Goal: Task Accomplishment & Management: Complete application form

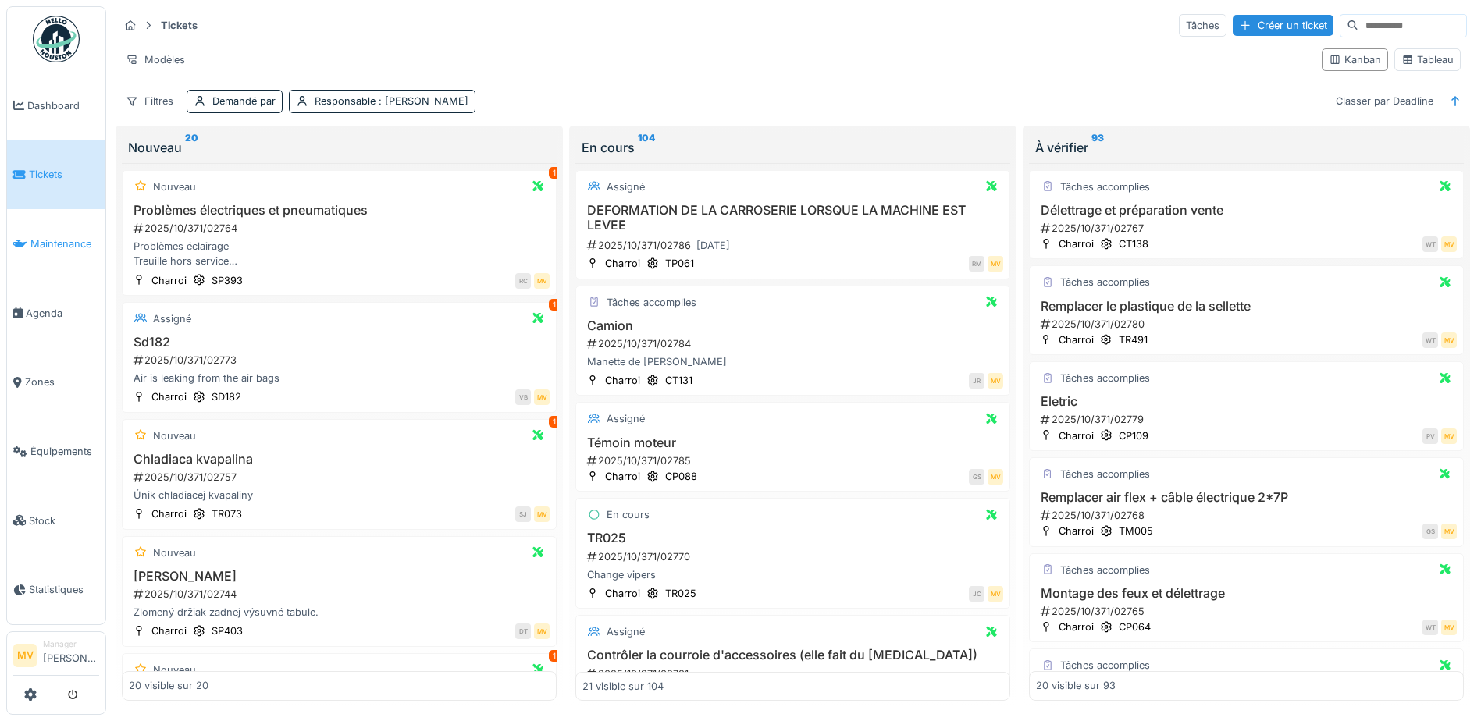
scroll to position [156, 0]
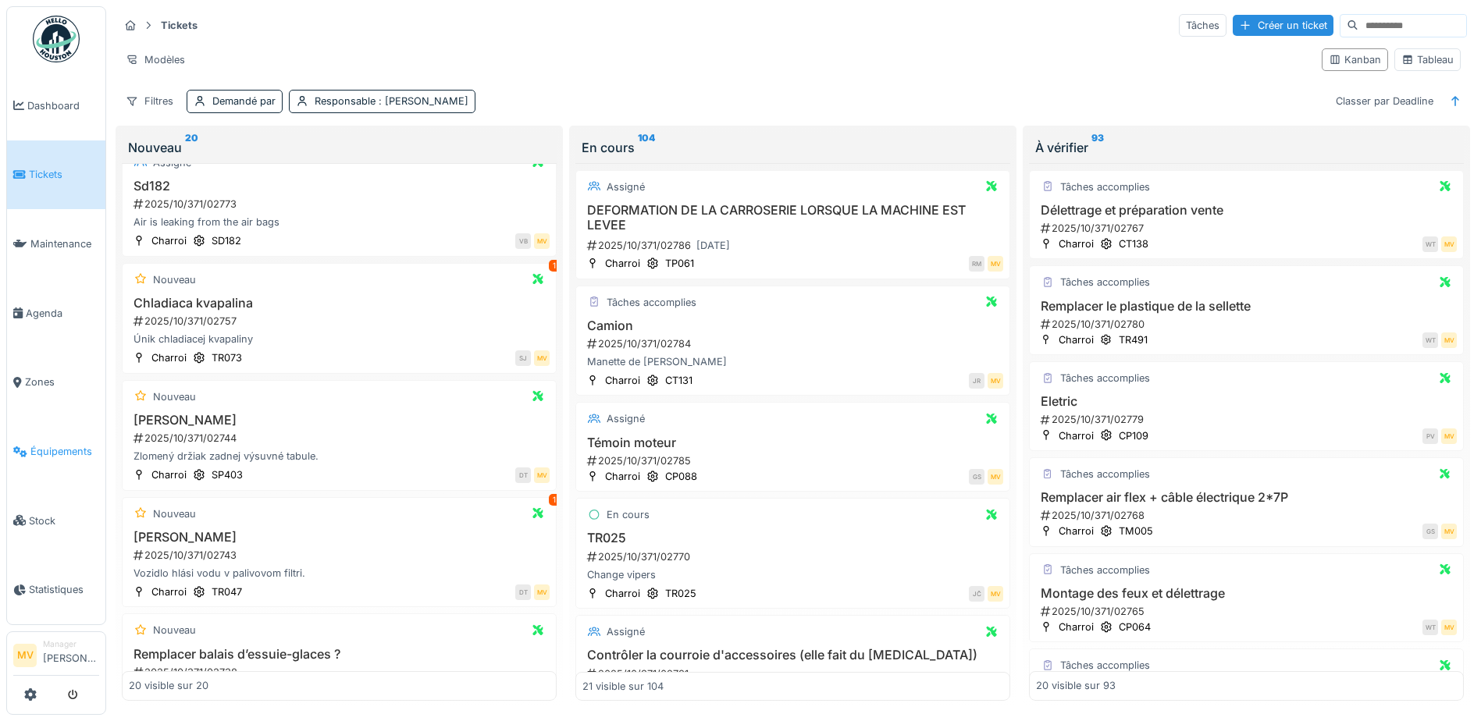
click at [59, 451] on span "Équipements" at bounding box center [64, 451] width 69 height 15
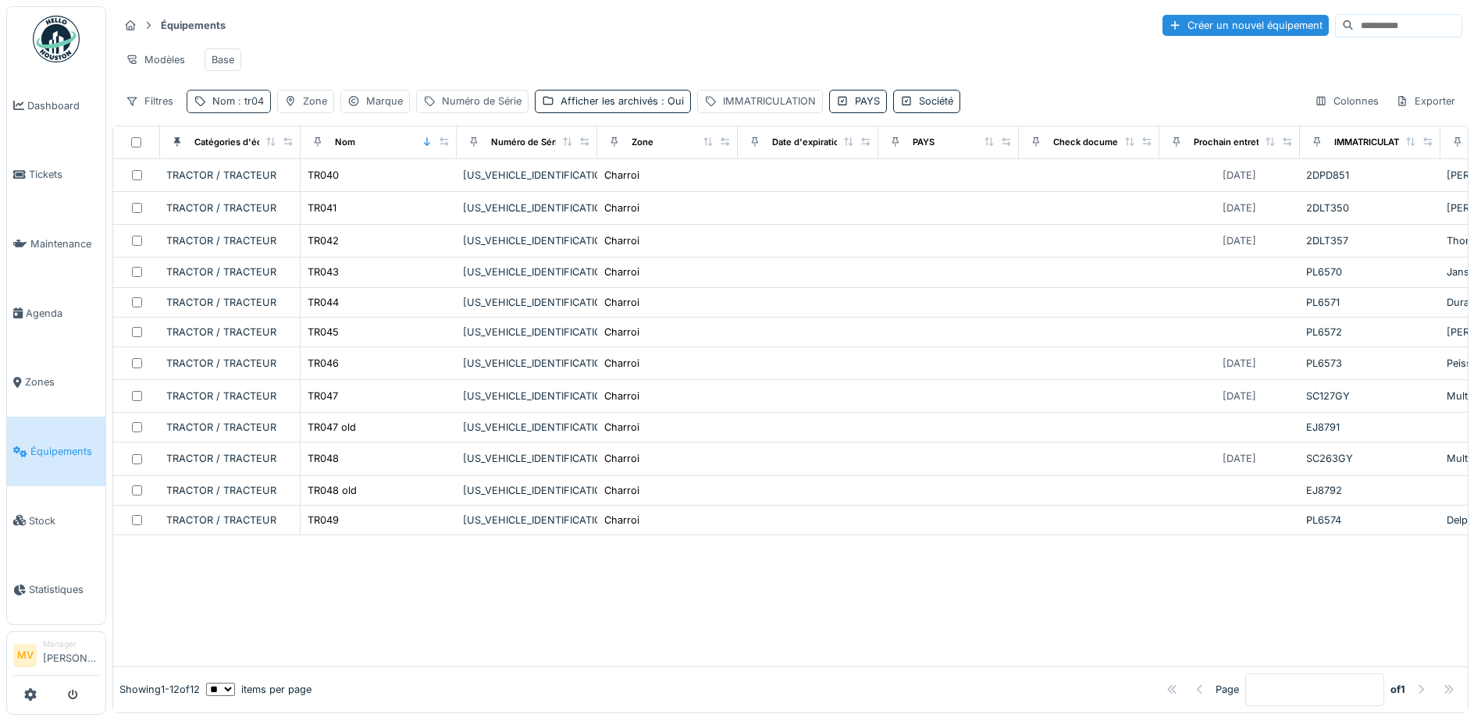
click at [251, 107] on span ": tr04" at bounding box center [249, 101] width 29 height 12
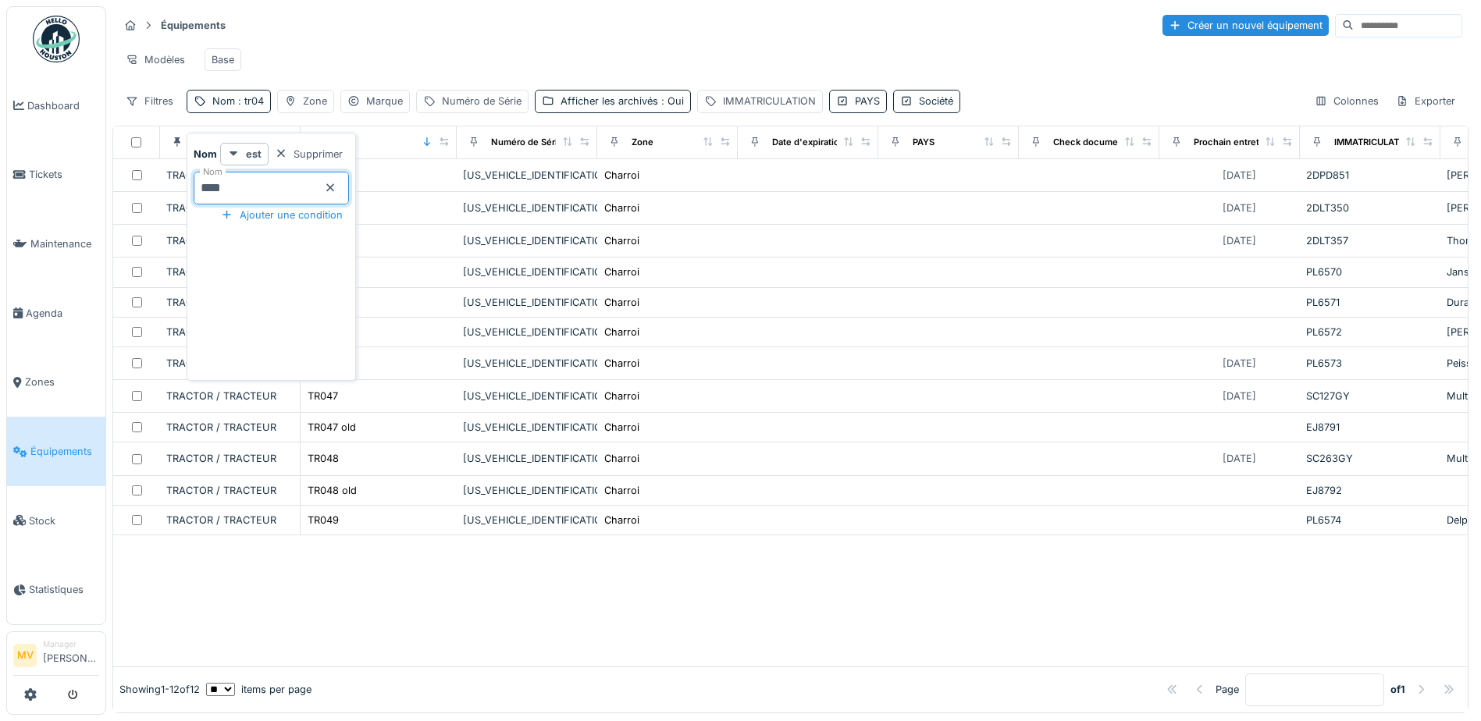
click at [262, 183] on input "****" at bounding box center [271, 188] width 155 height 33
type input "*"
type input "*****"
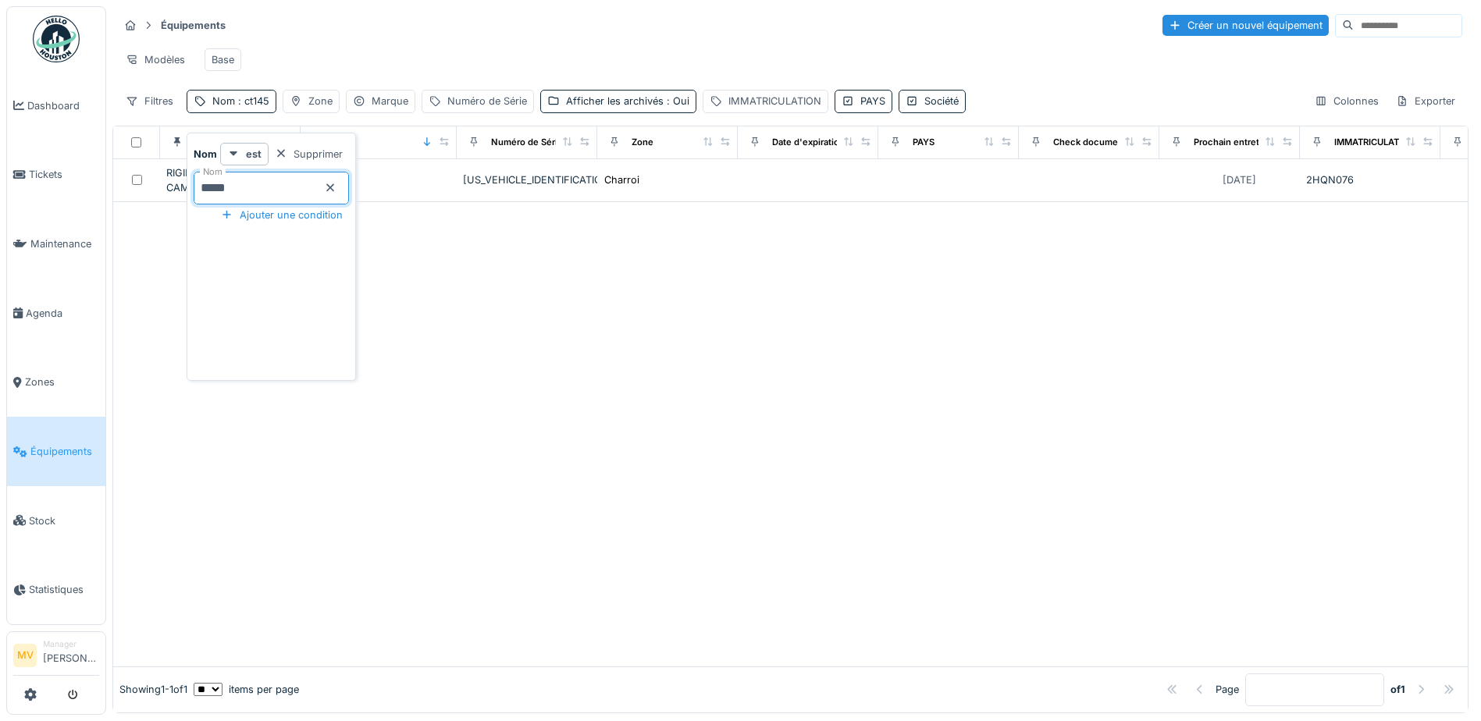
click at [445, 66] on div "Modèles Base" at bounding box center [791, 59] width 1344 height 35
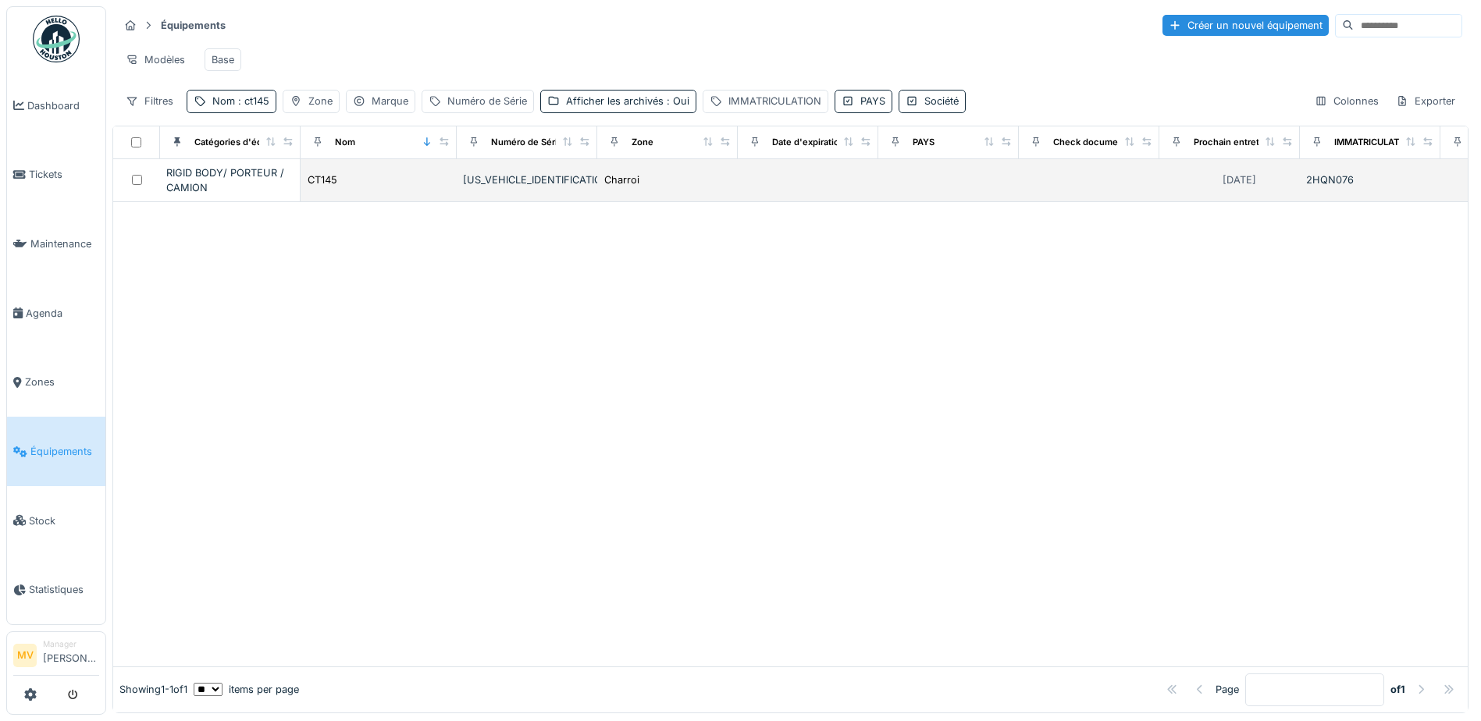
click at [451, 187] on td "CT145" at bounding box center [379, 180] width 156 height 43
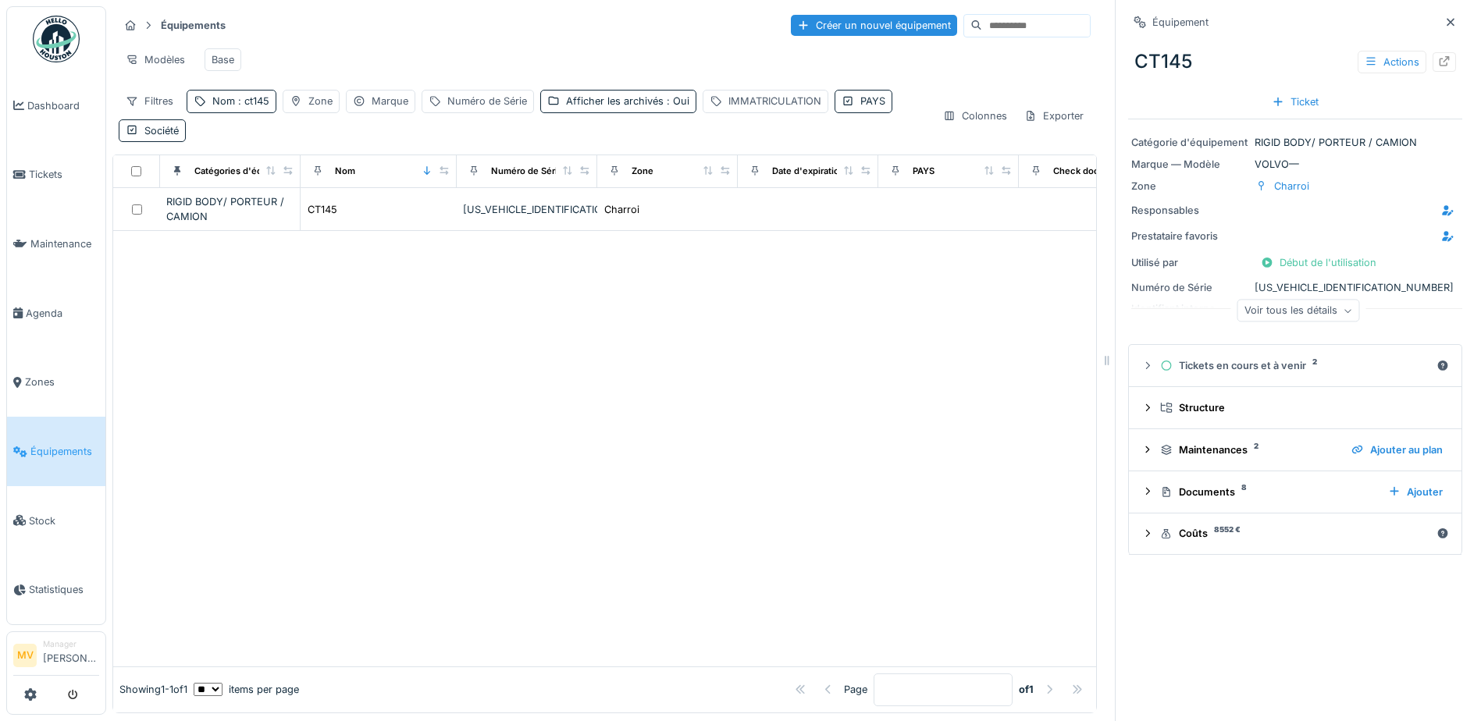
click at [1304, 312] on div "Voir tous les détails" at bounding box center [1299, 311] width 123 height 23
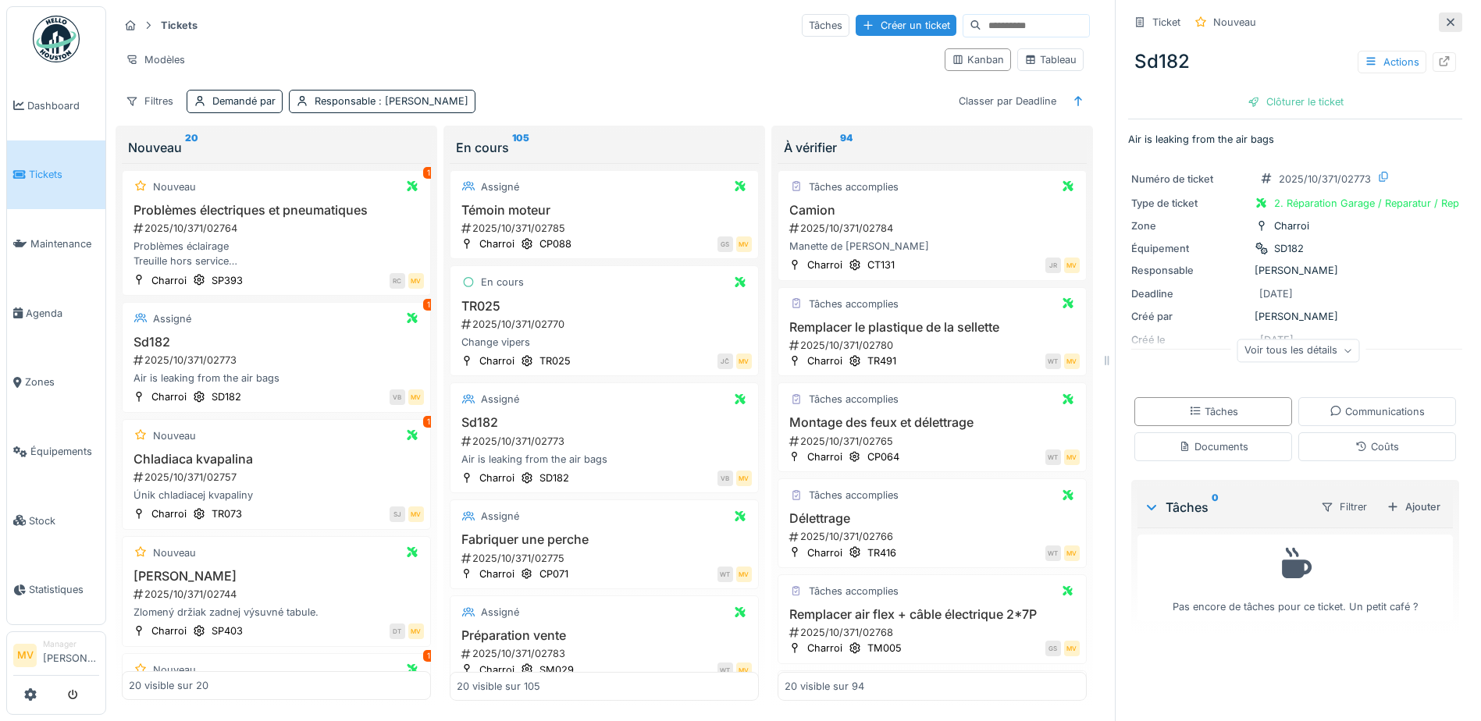
click at [1444, 19] on icon at bounding box center [1450, 22] width 12 height 10
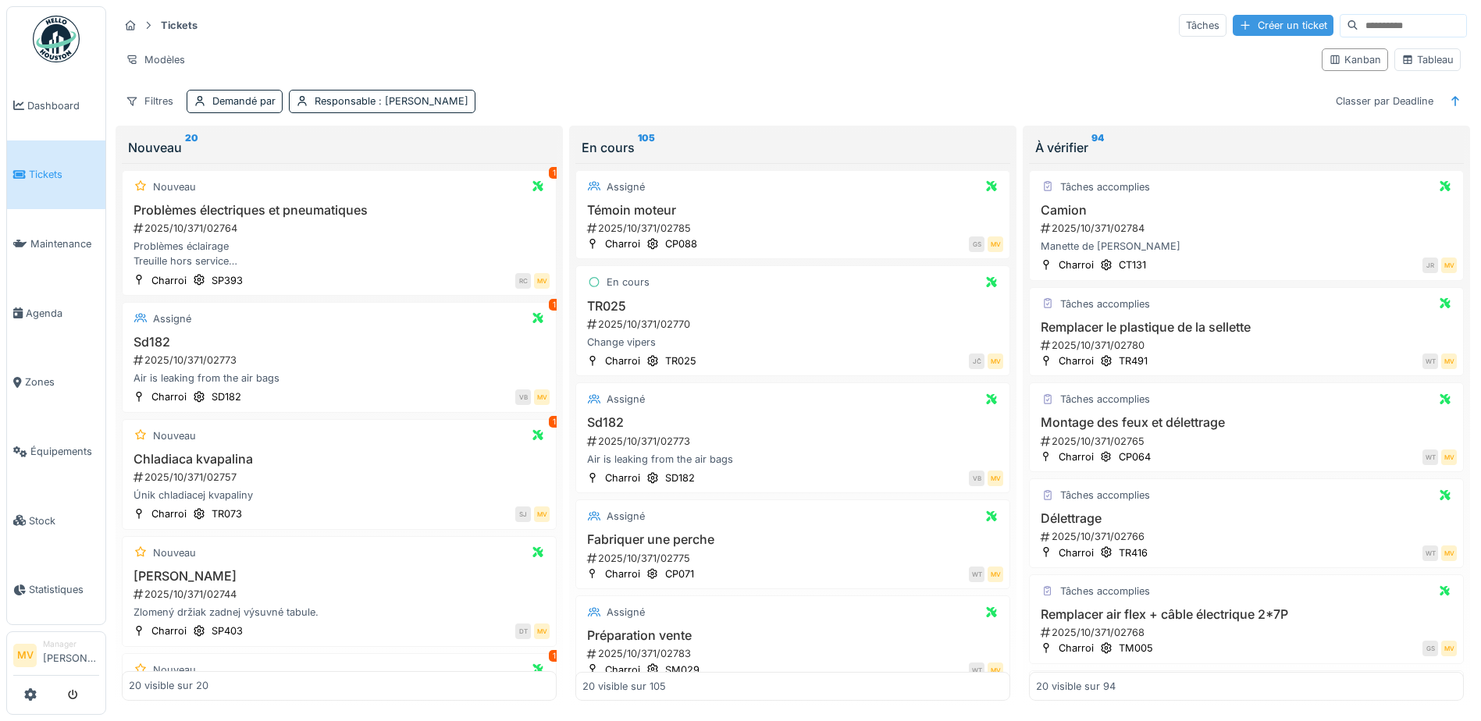
click at [1240, 27] on div "Créer un ticket" at bounding box center [1283, 25] width 101 height 21
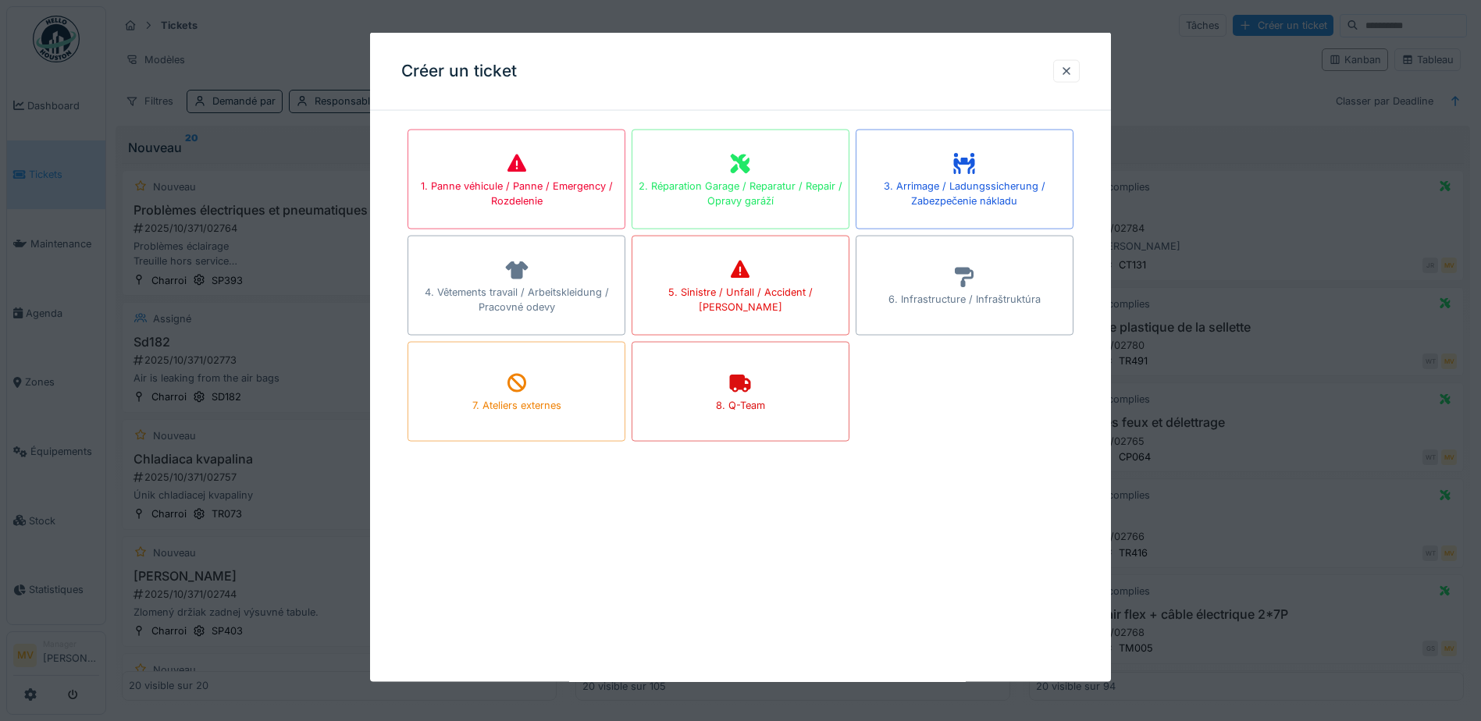
click at [693, 160] on div "2. Réparation Garage / Reparatur / Repair / Opravy garáží" at bounding box center [741, 180] width 218 height 100
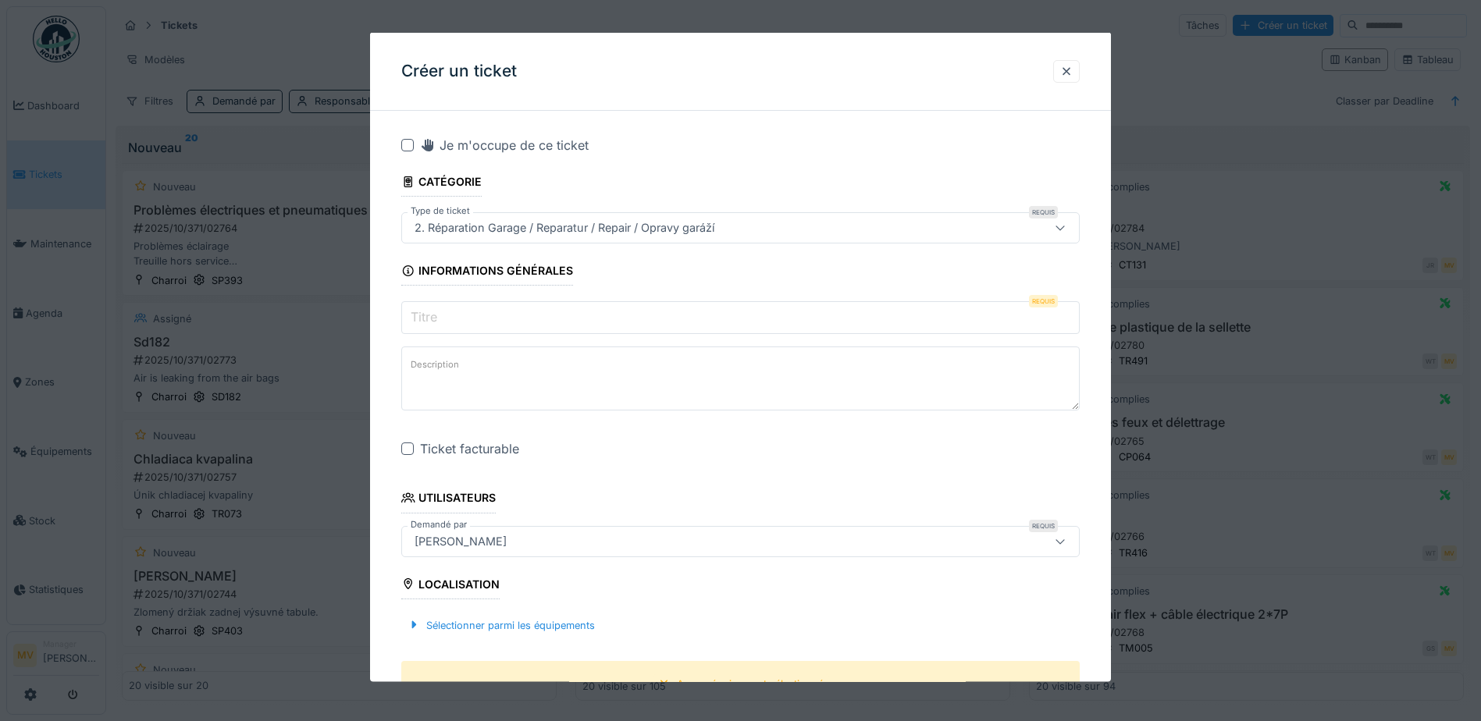
click at [725, 317] on input "Titre" at bounding box center [740, 317] width 679 height 33
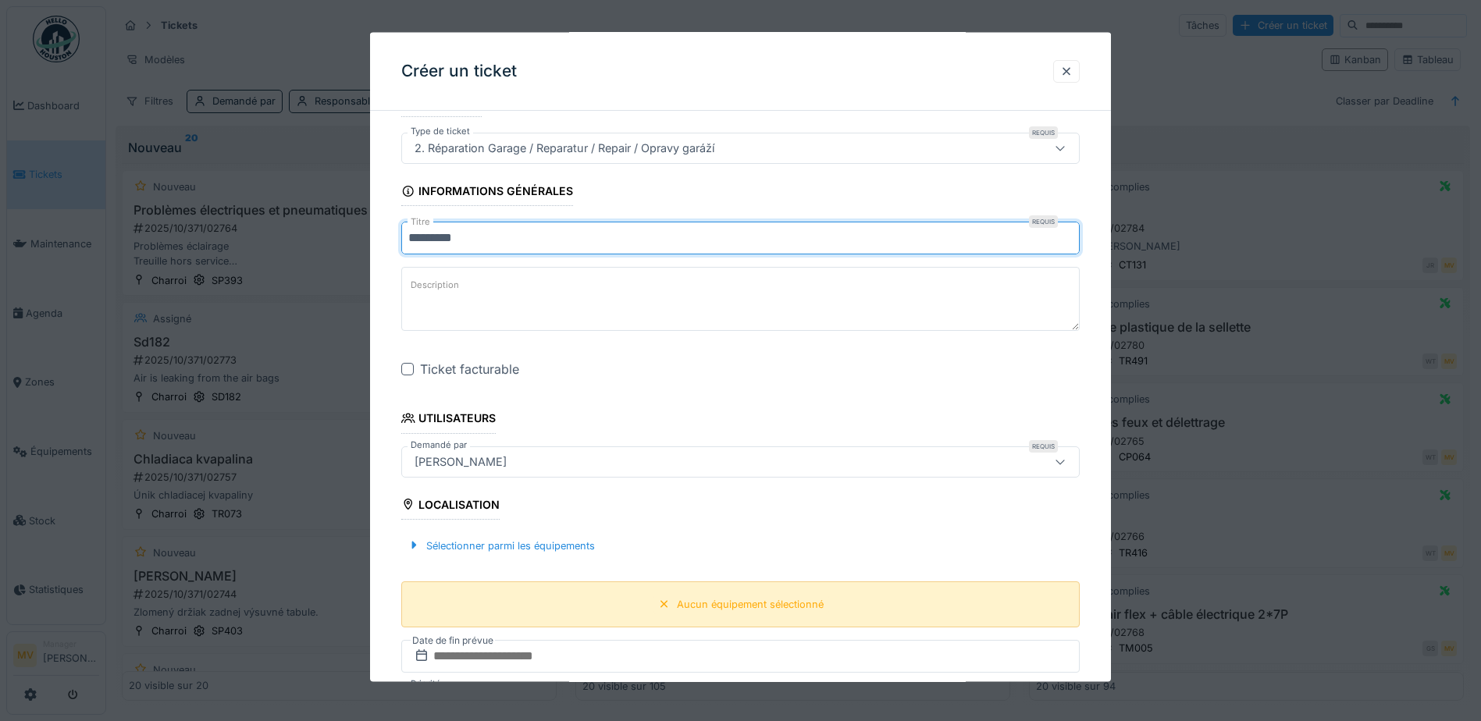
scroll to position [234, 0]
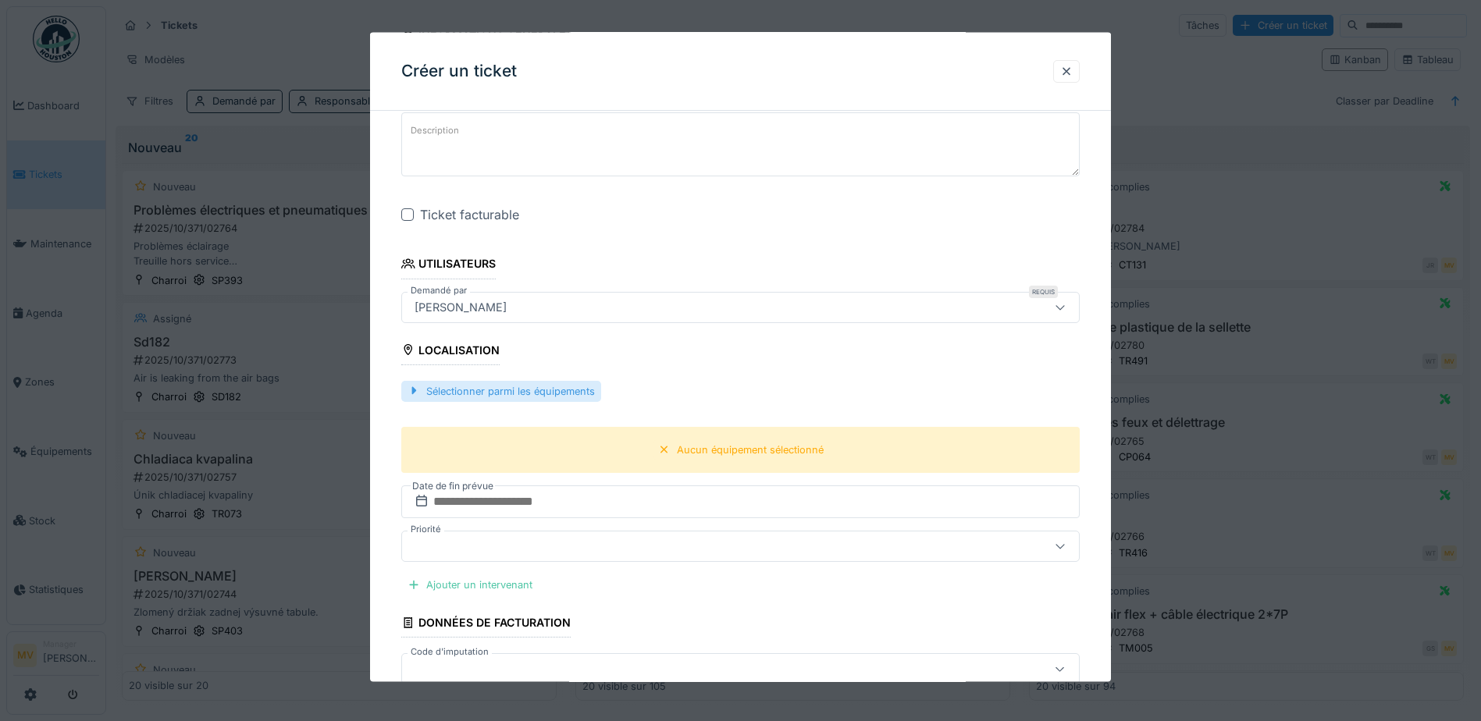
type input "*********"
click at [568, 385] on div "Sélectionner parmi les équipements" at bounding box center [501, 390] width 200 height 21
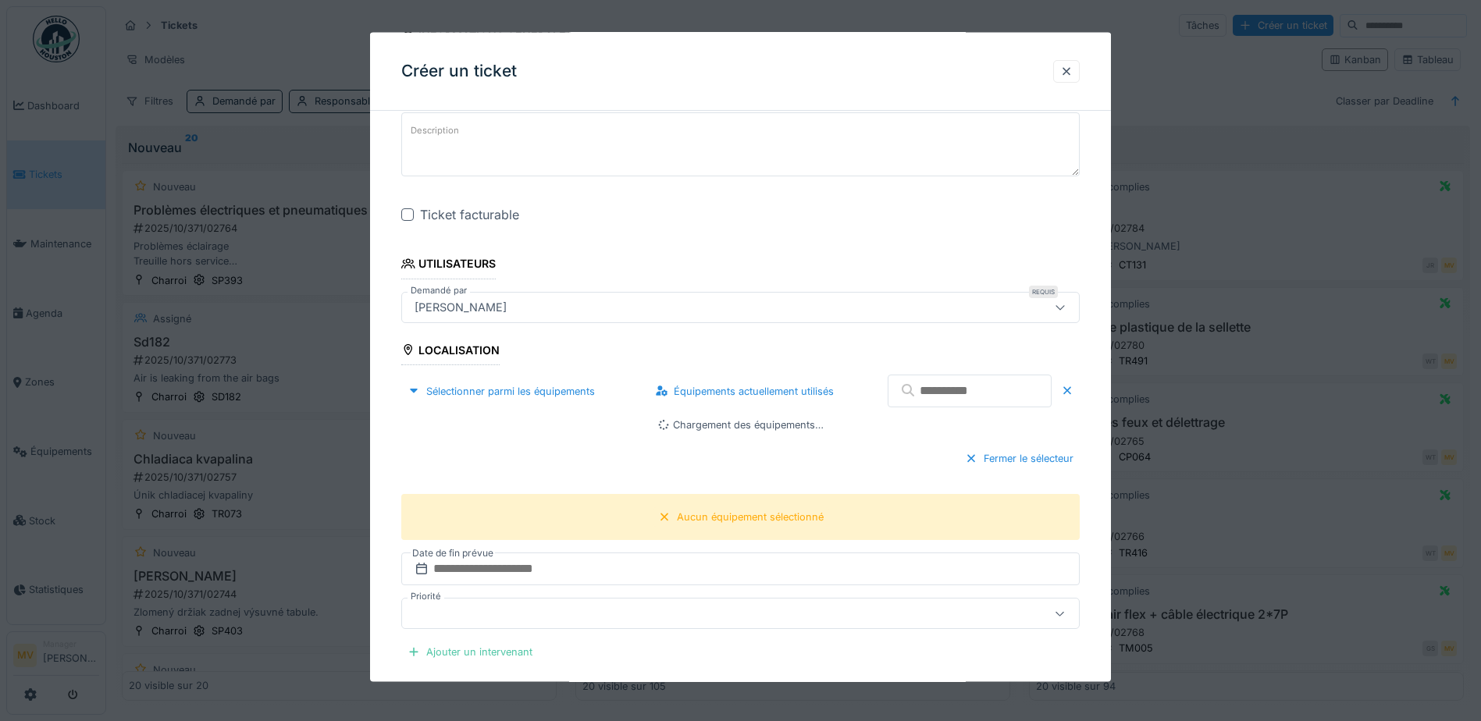
click at [1045, 395] on input "text" at bounding box center [970, 391] width 164 height 33
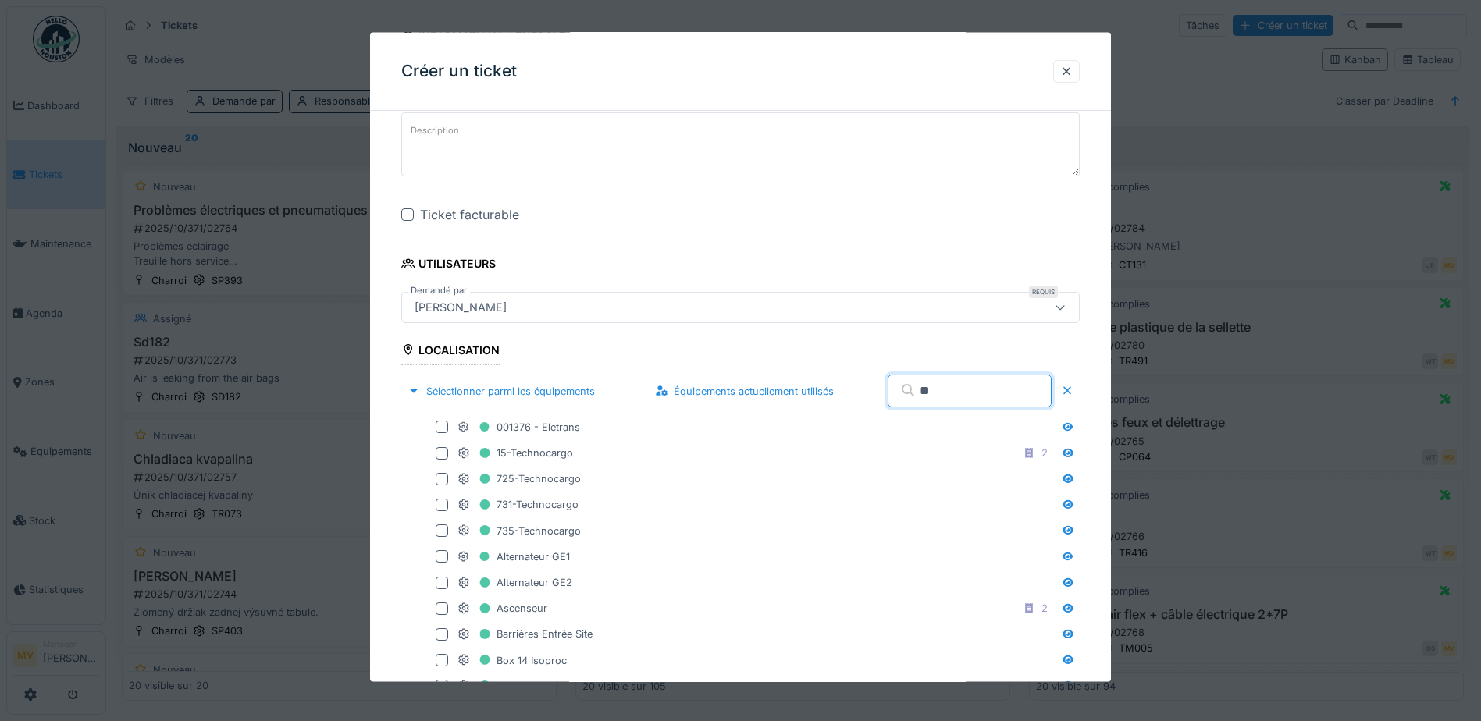
type input "*"
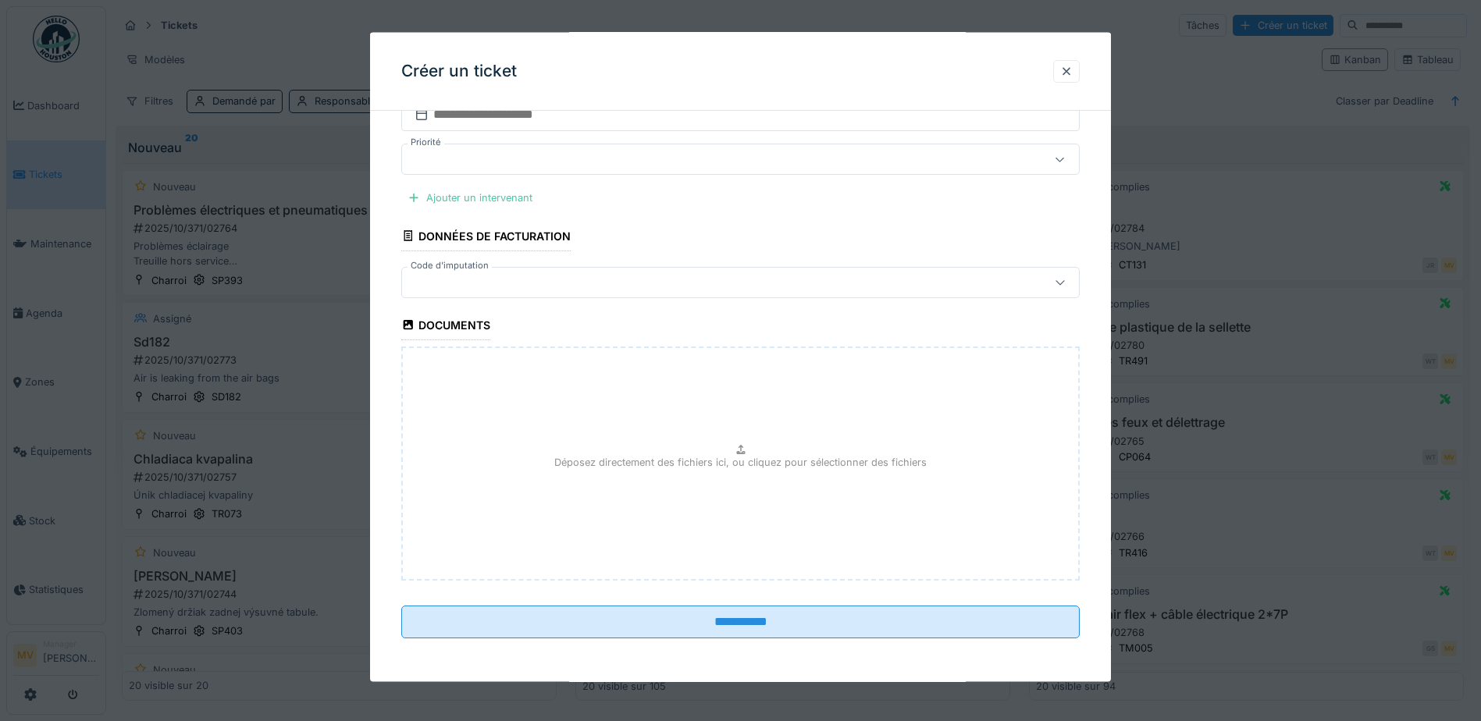
scroll to position [625, 0]
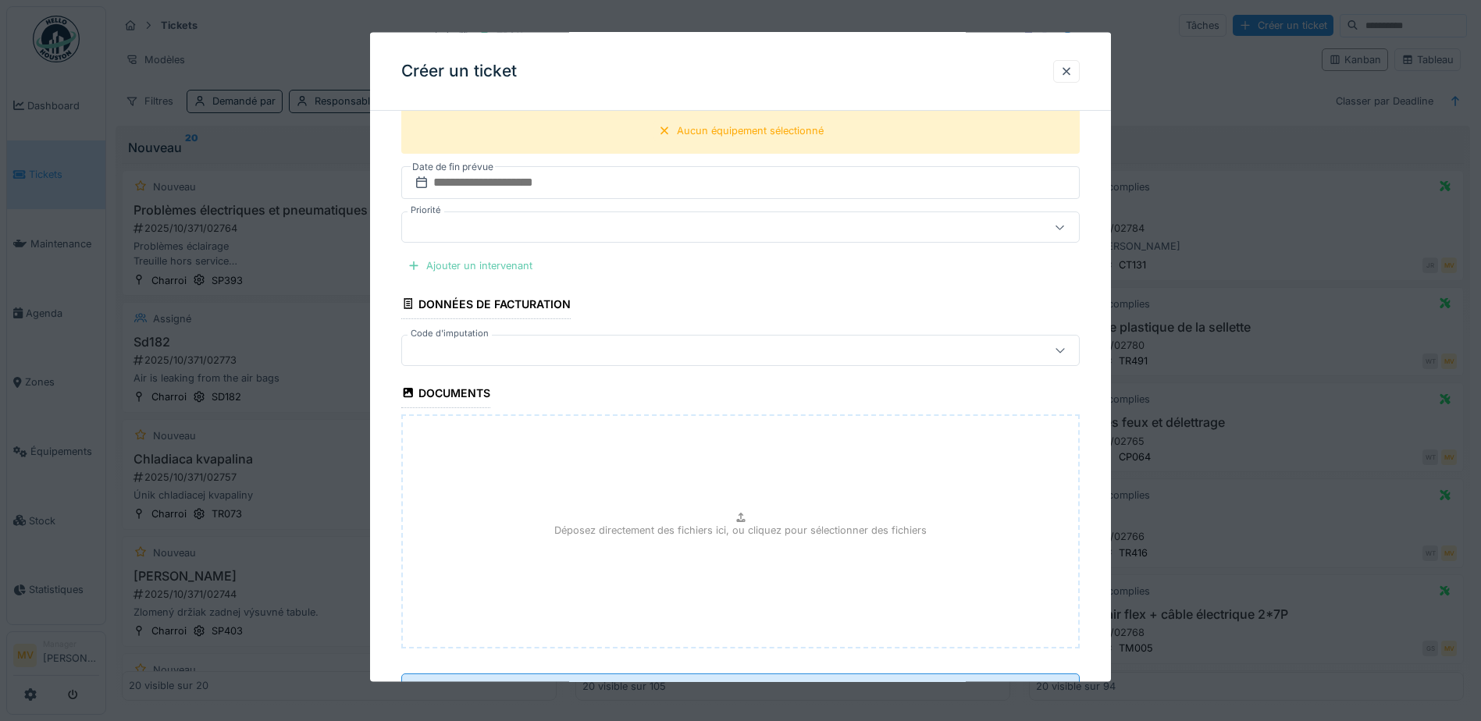
type input "*****"
click at [515, 261] on div "Ajouter un intervenant" at bounding box center [469, 265] width 137 height 21
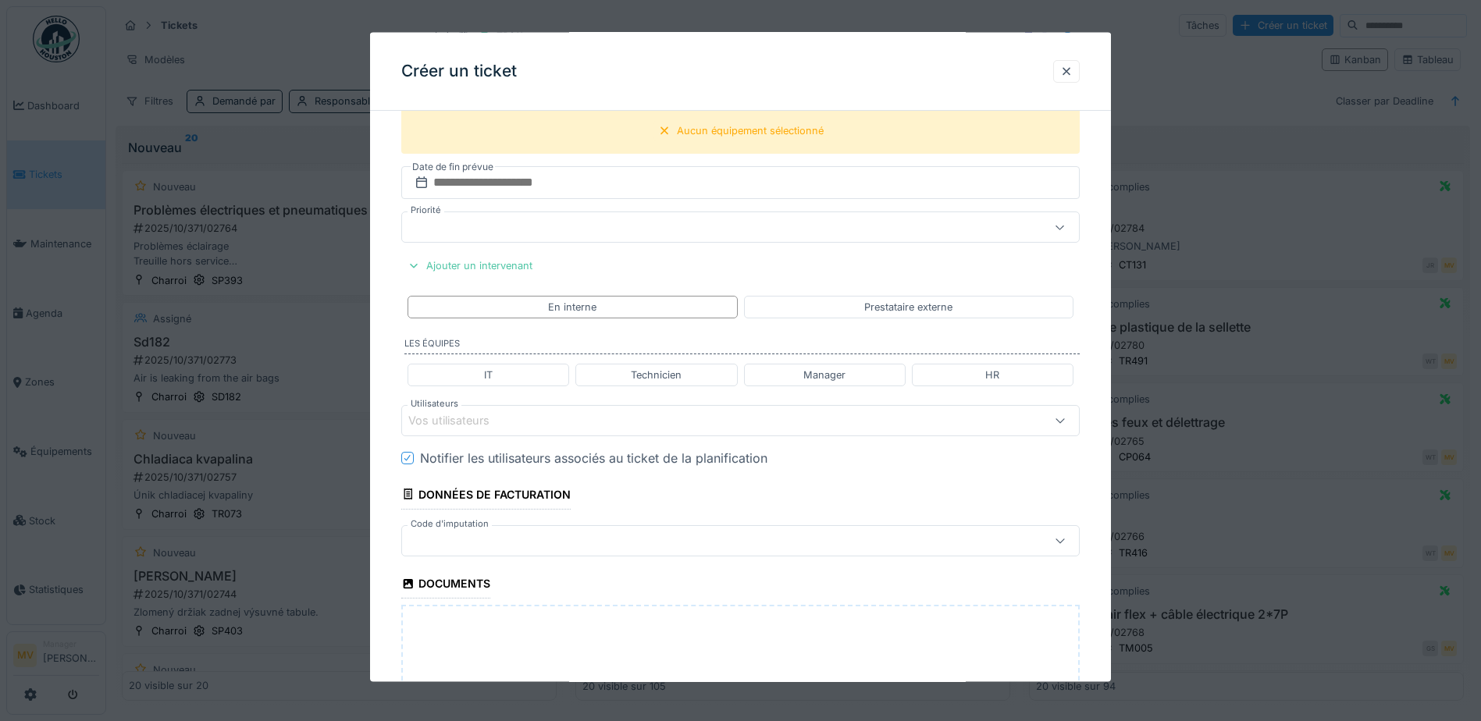
click at [680, 425] on div "Vos utilisateurs" at bounding box center [700, 419] width 585 height 17
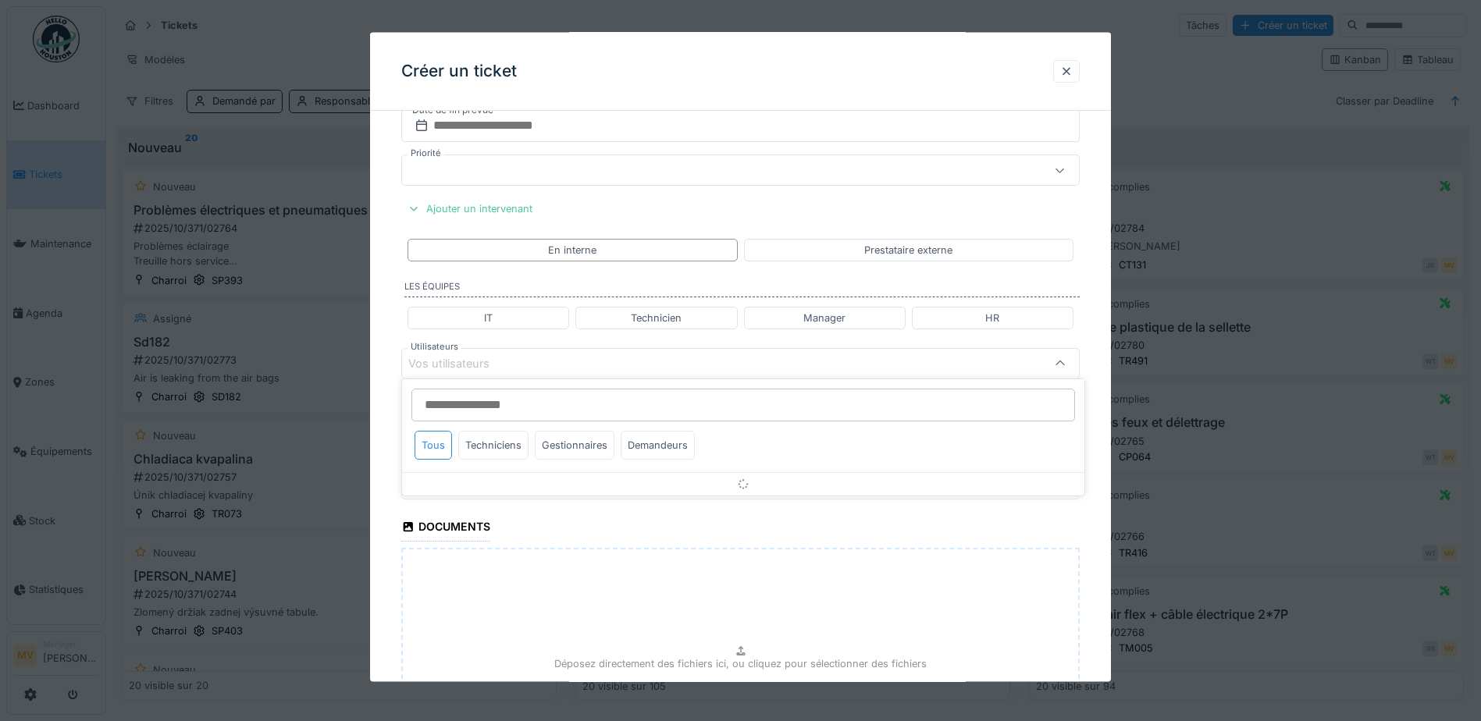
scroll to position [689, 0]
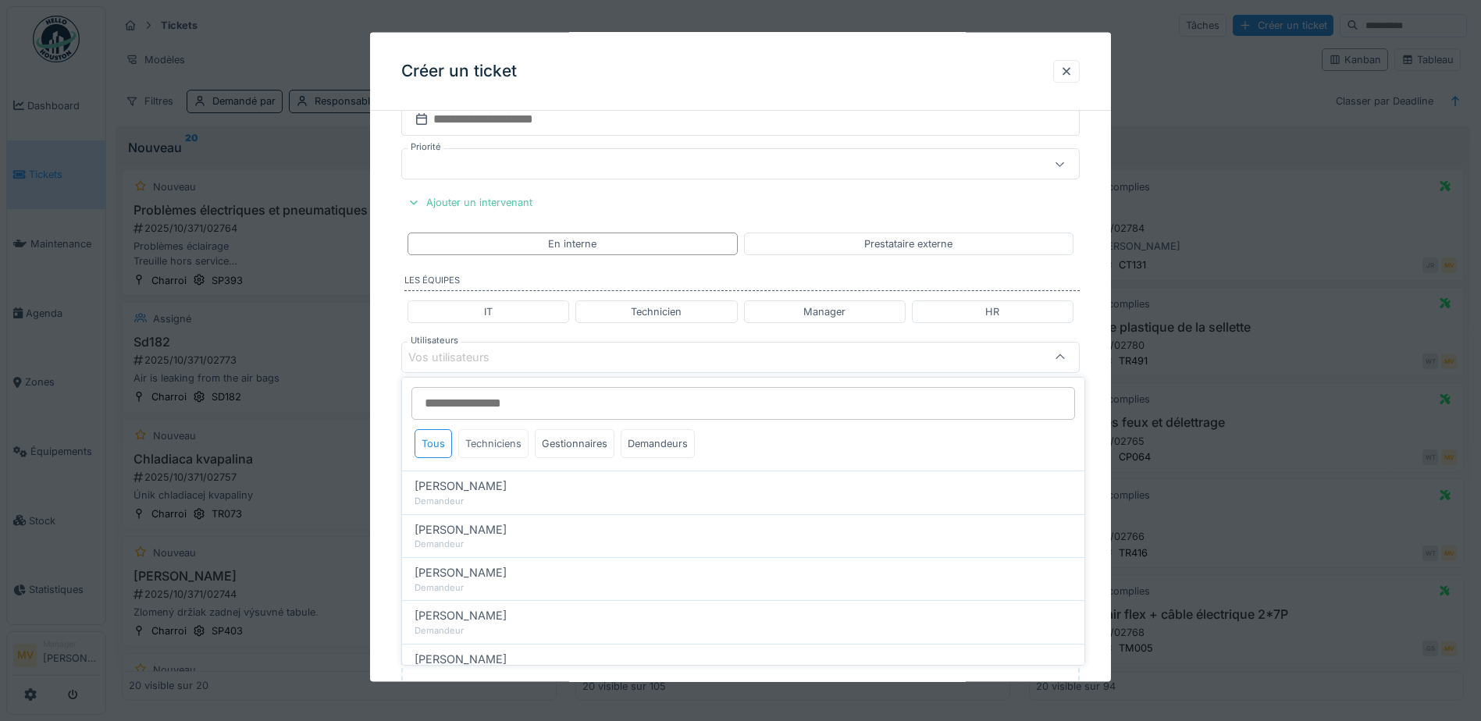
click at [496, 435] on div "Techniciens" at bounding box center [493, 443] width 70 height 29
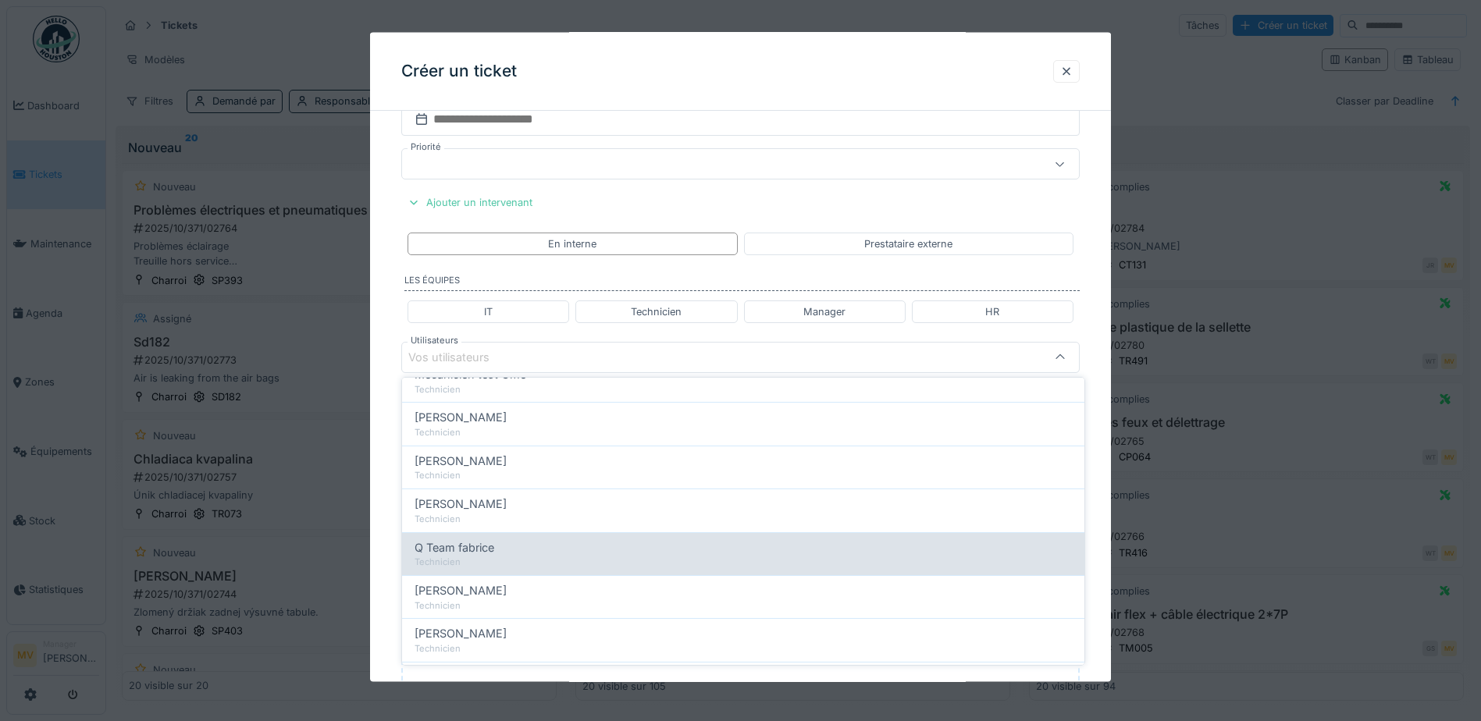
scroll to position [234, 0]
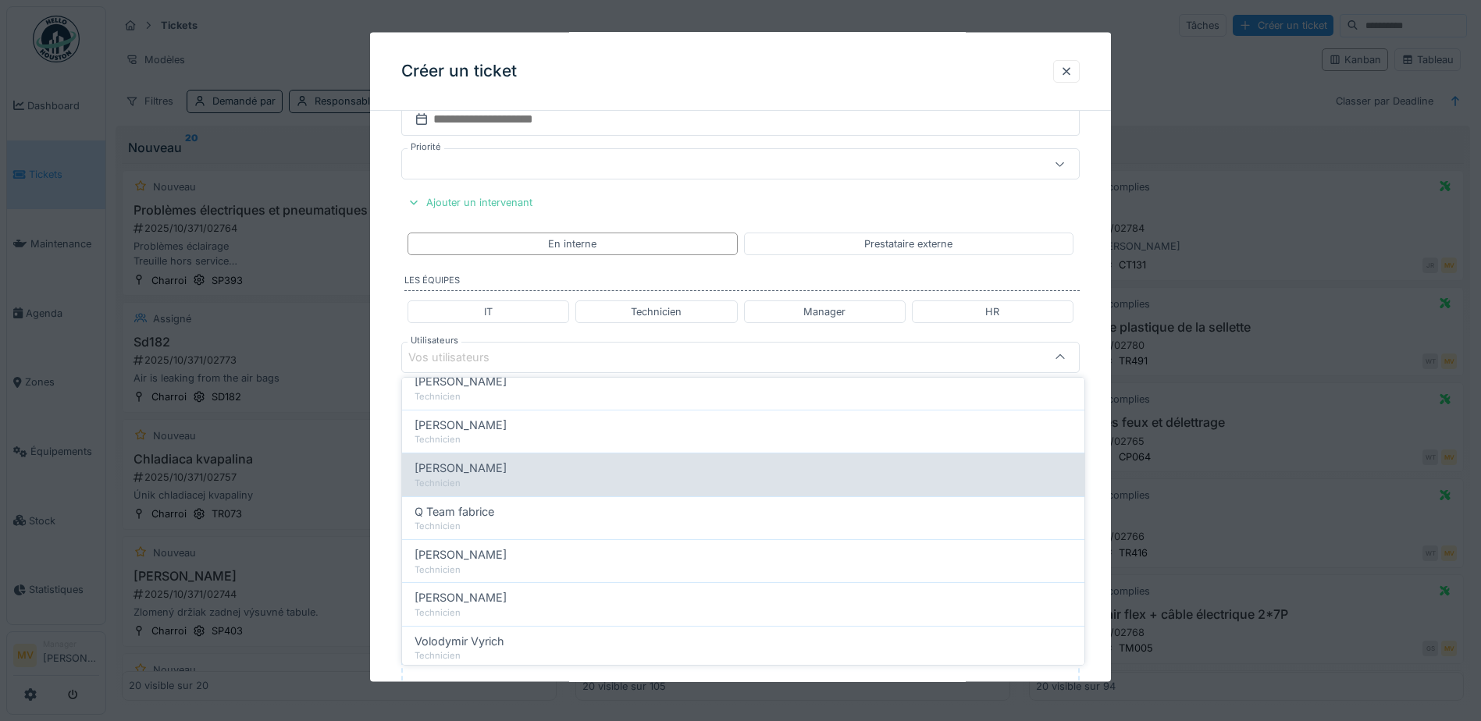
click at [522, 465] on div "Peter Lopata" at bounding box center [743, 468] width 657 height 17
type input "*****"
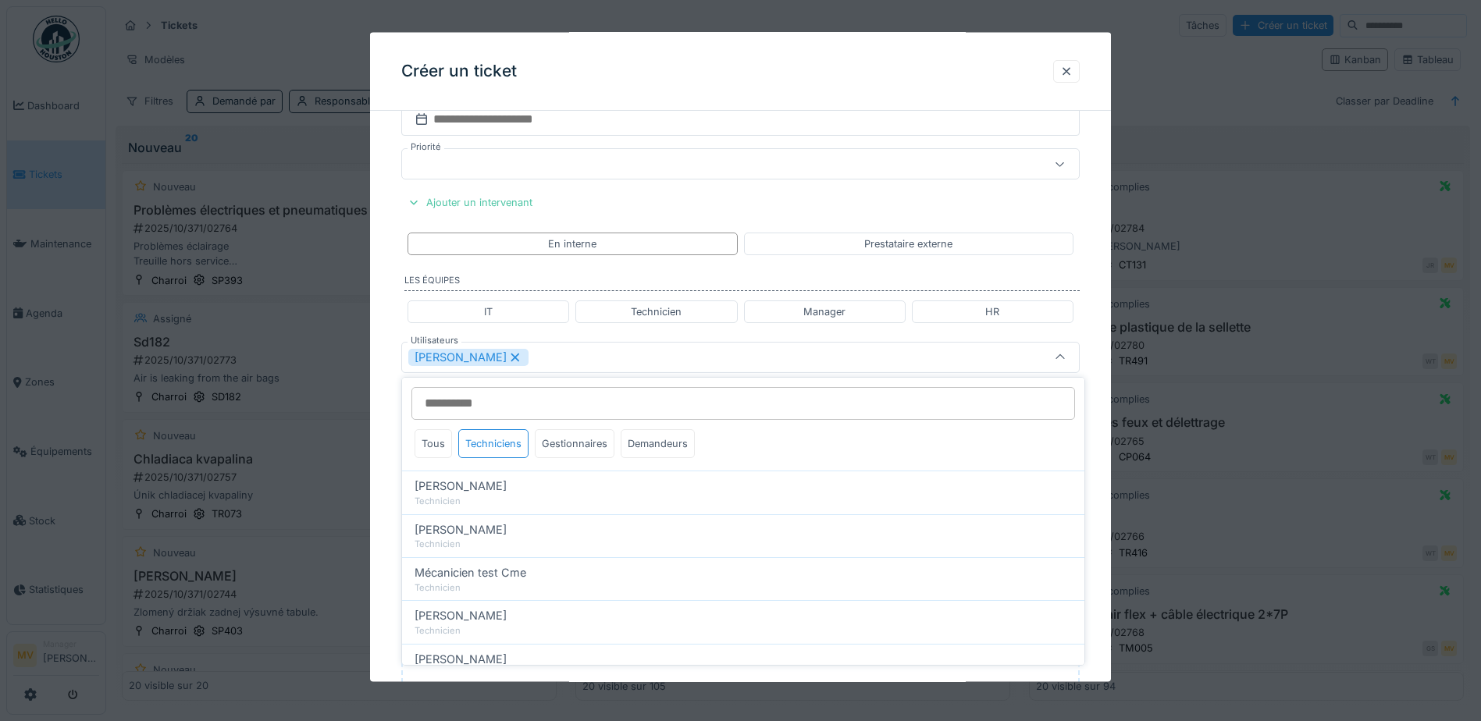
click at [690, 354] on div "Peter Lopata" at bounding box center [700, 356] width 585 height 17
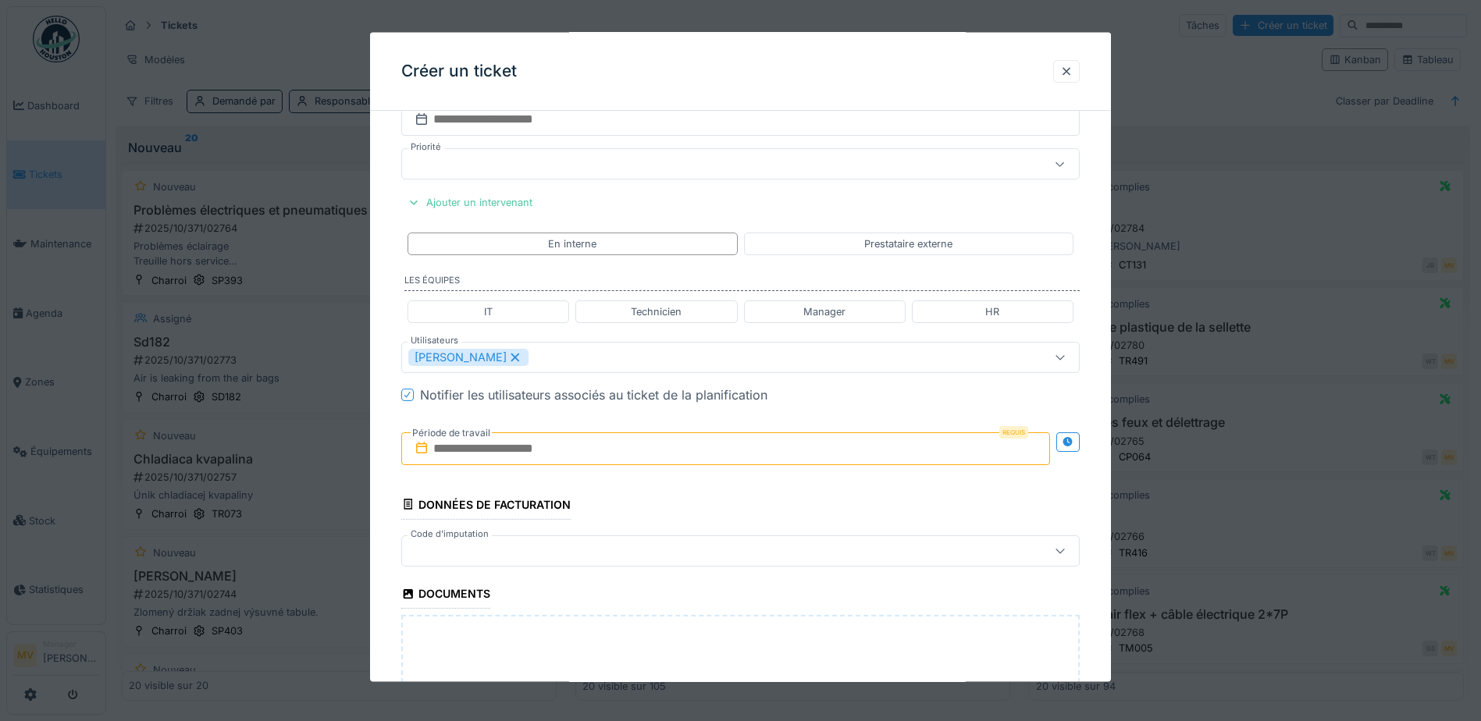
click at [557, 441] on input "text" at bounding box center [725, 448] width 649 height 33
click at [705, 604] on div "15" at bounding box center [703, 601] width 21 height 23
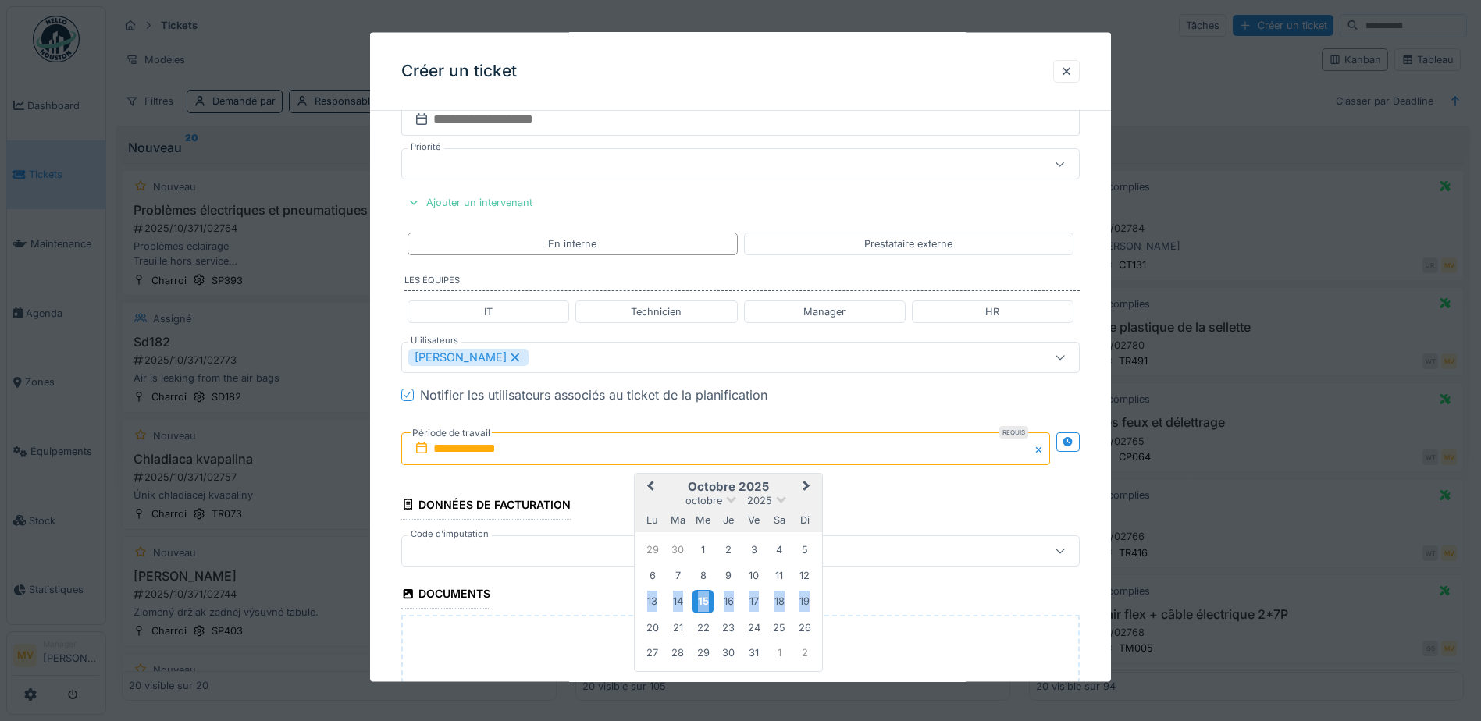
click at [705, 604] on div "15" at bounding box center [703, 601] width 21 height 23
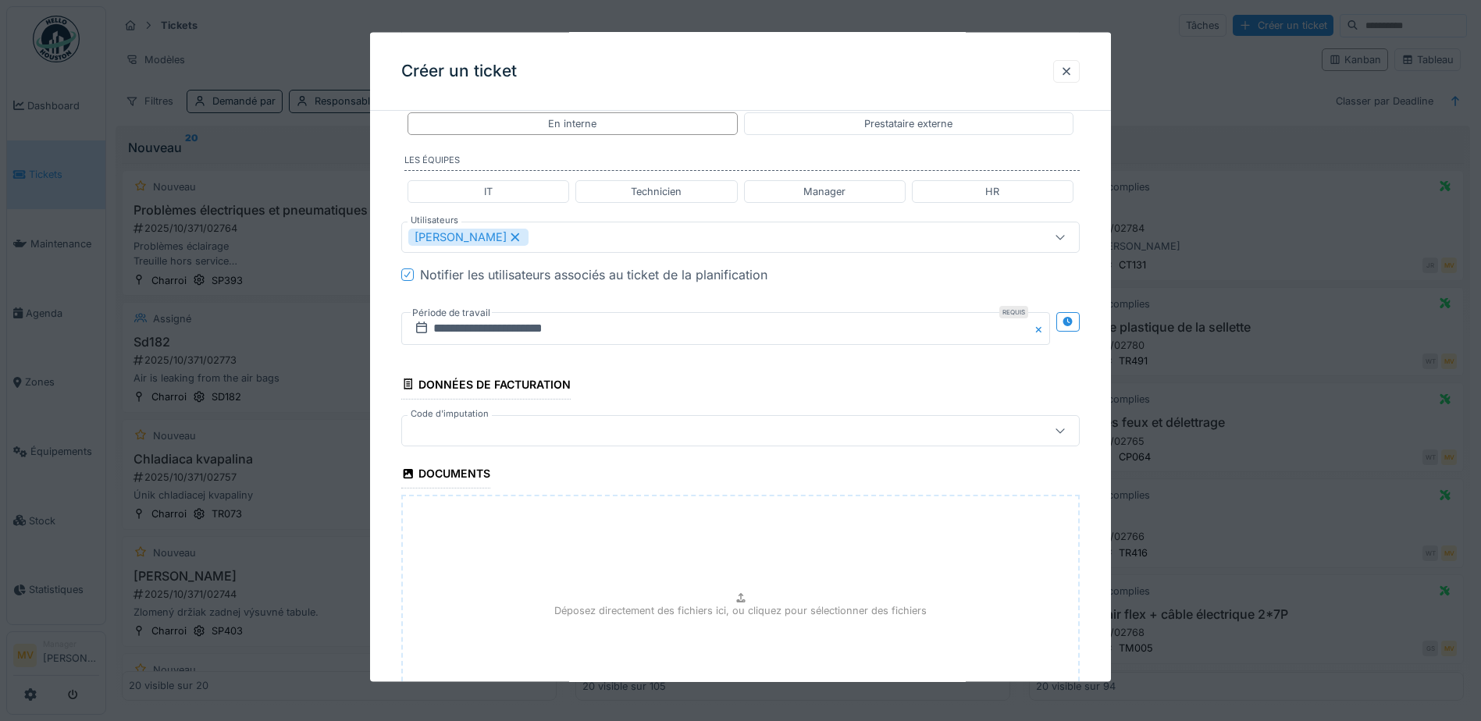
scroll to position [957, 0]
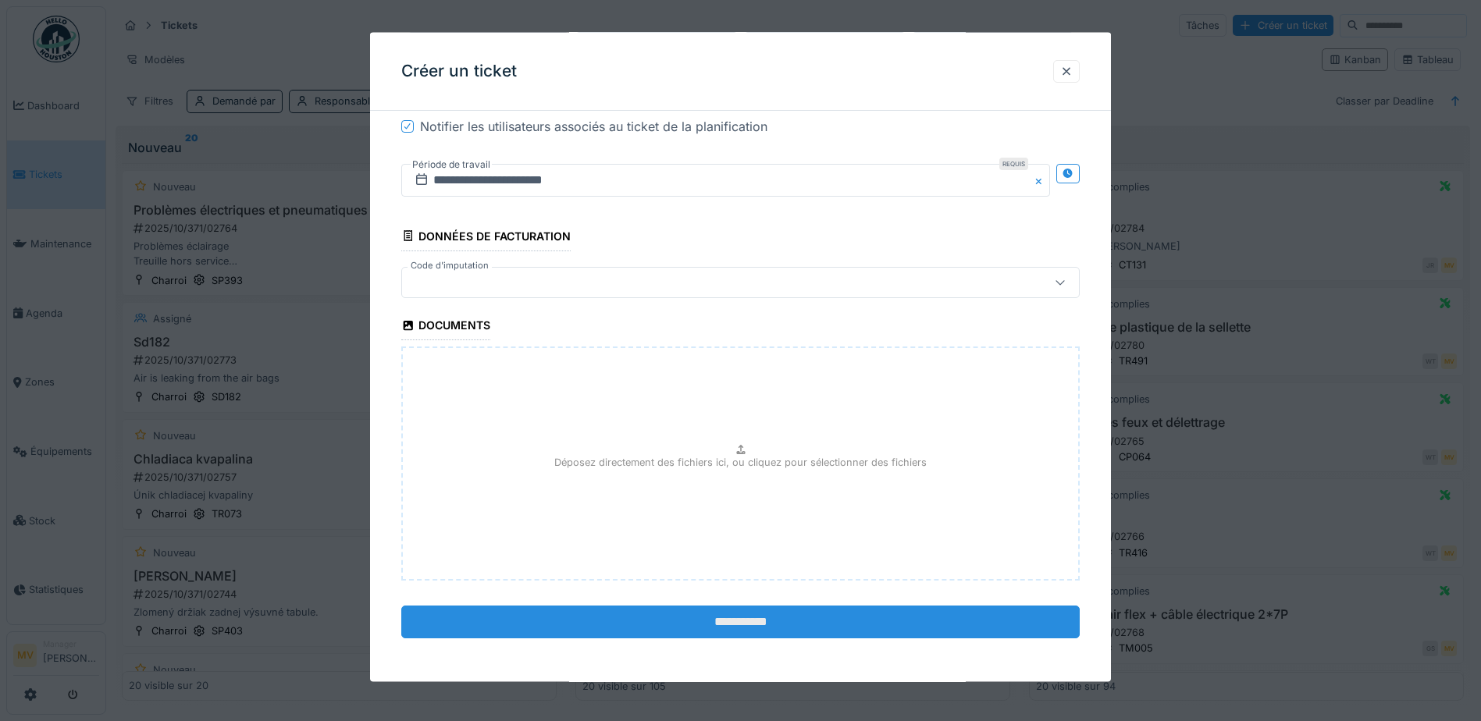
click at [761, 611] on input "**********" at bounding box center [740, 622] width 679 height 33
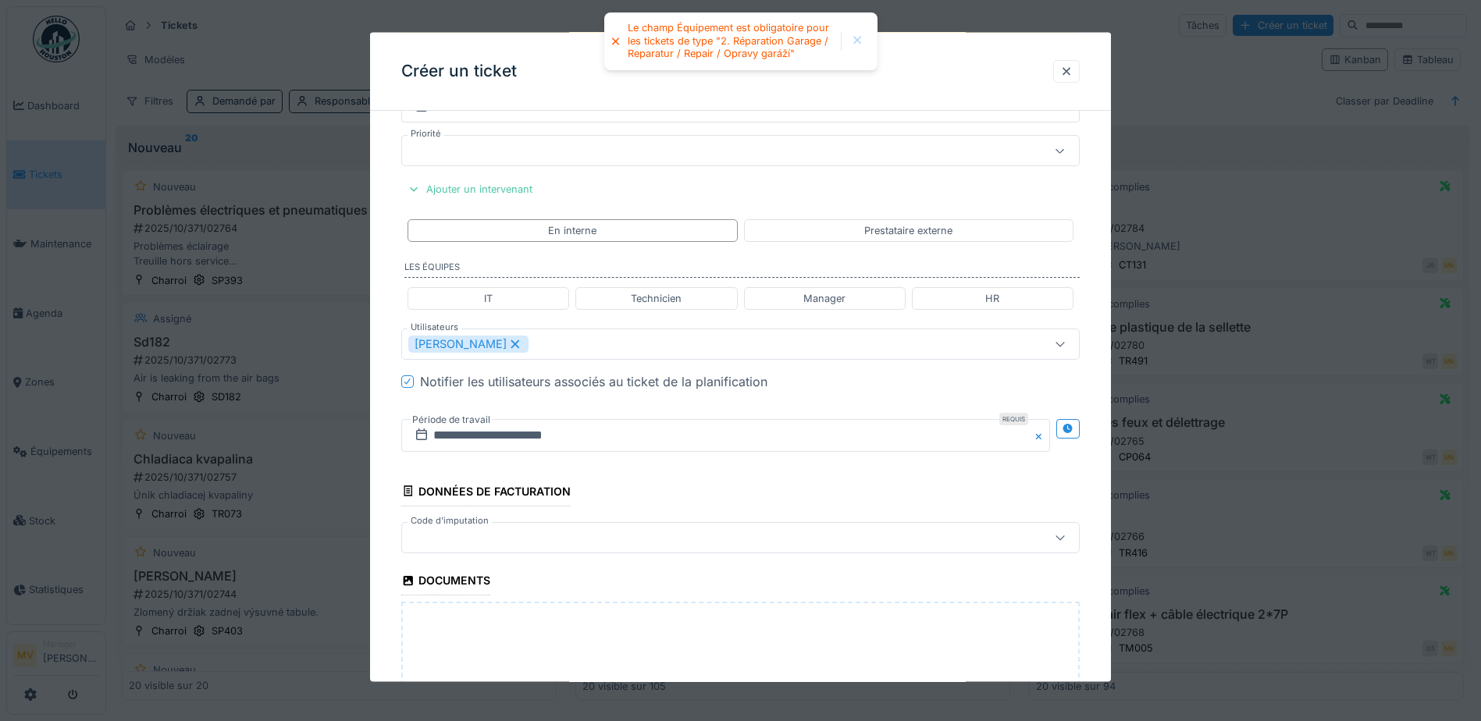
scroll to position [411, 0]
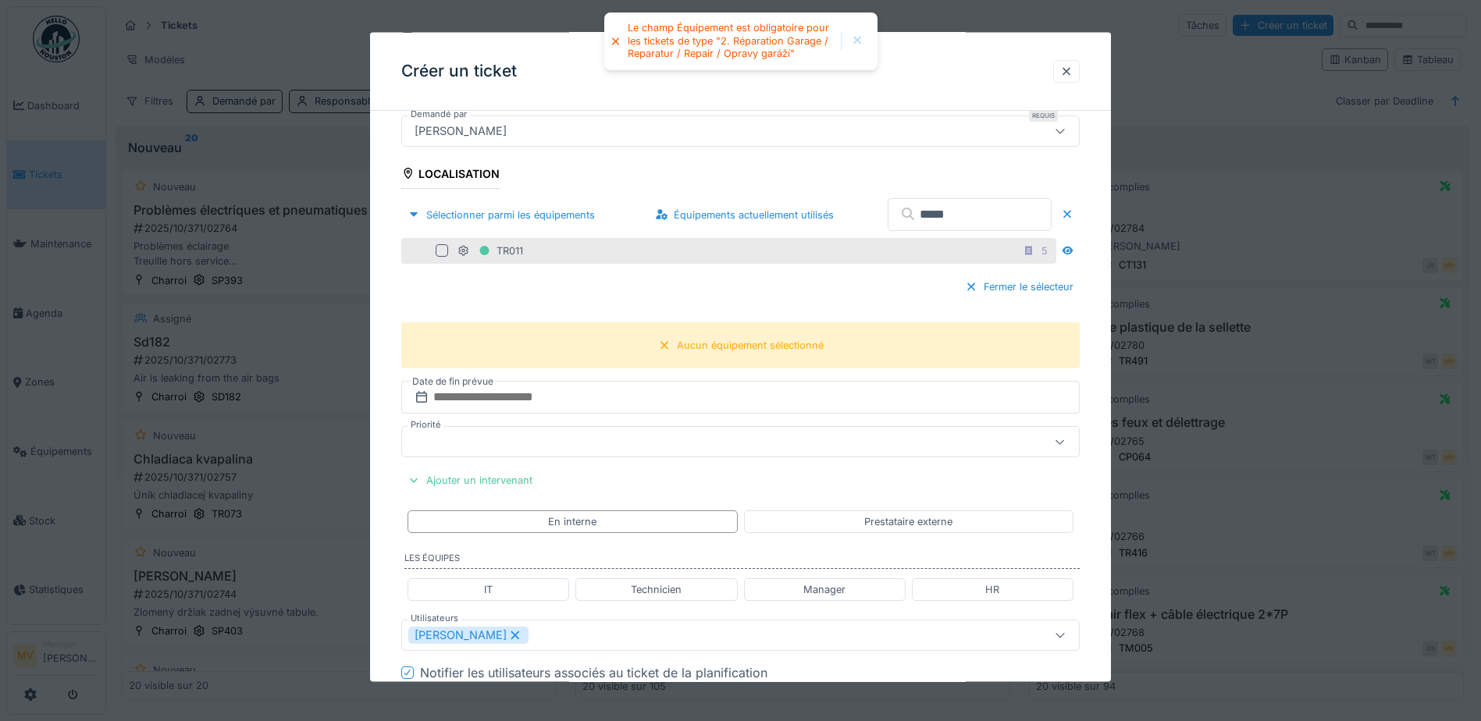
click at [446, 251] on div at bounding box center [442, 250] width 12 height 12
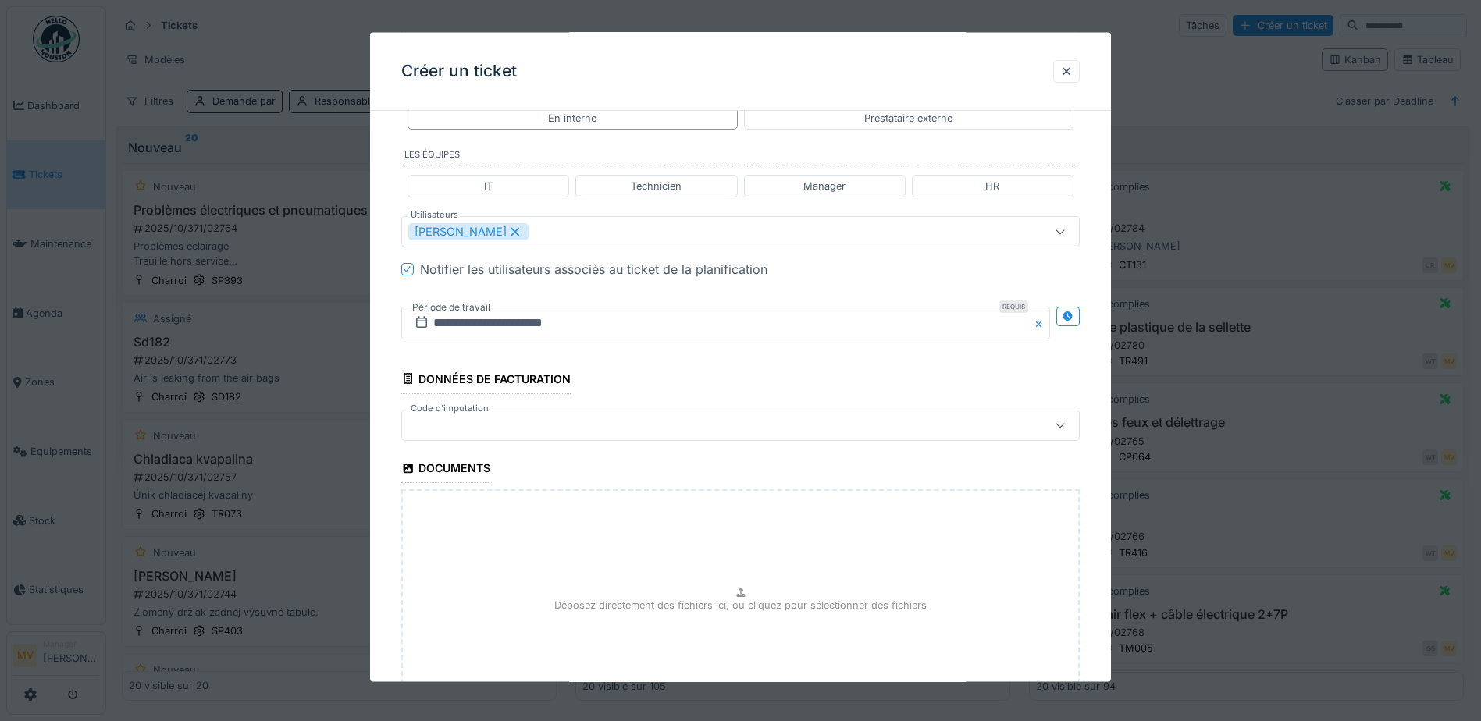
scroll to position [957, 0]
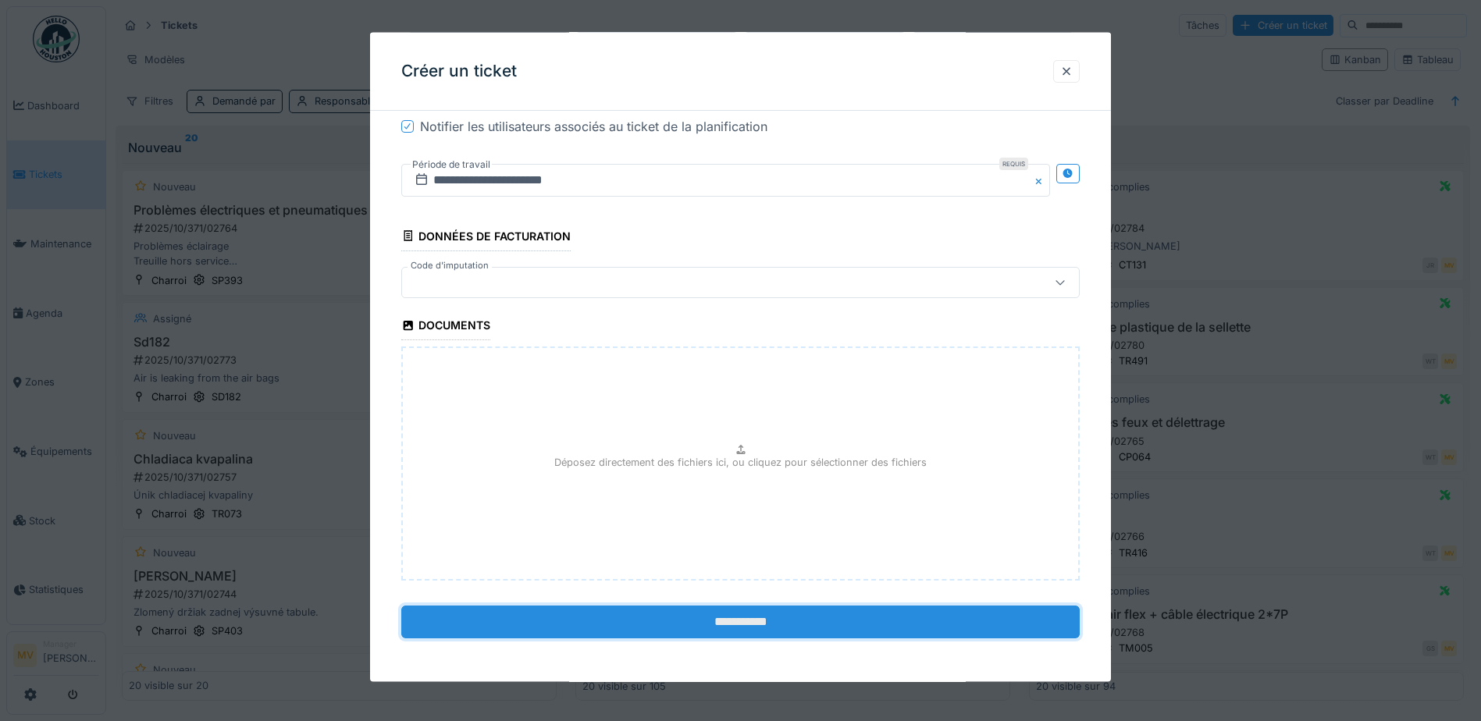
click at [842, 617] on input "**********" at bounding box center [740, 622] width 679 height 33
